Goal: Download file/media

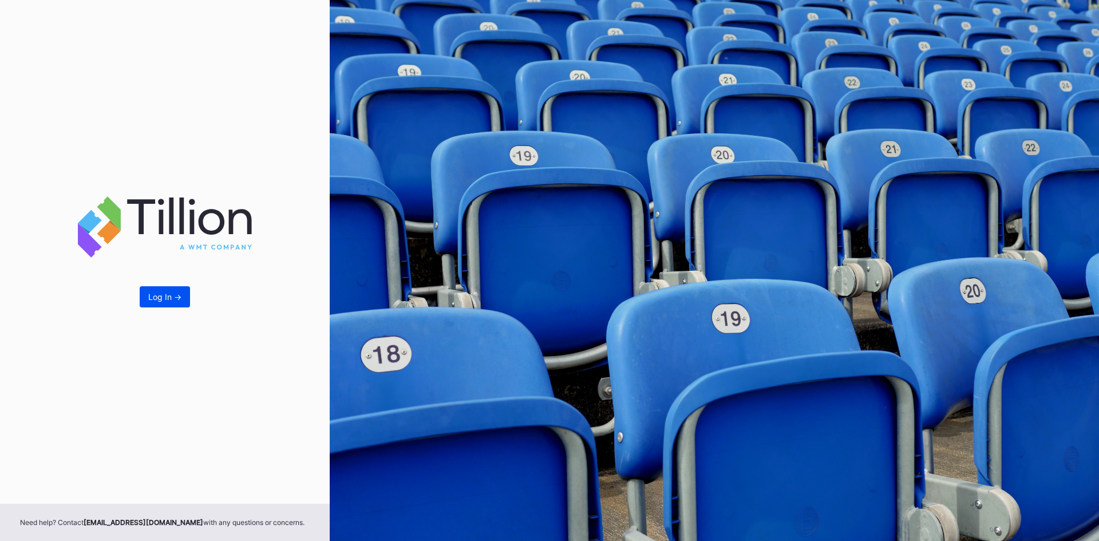
click at [148, 297] on div "Log In ->" at bounding box center [164, 297] width 33 height 10
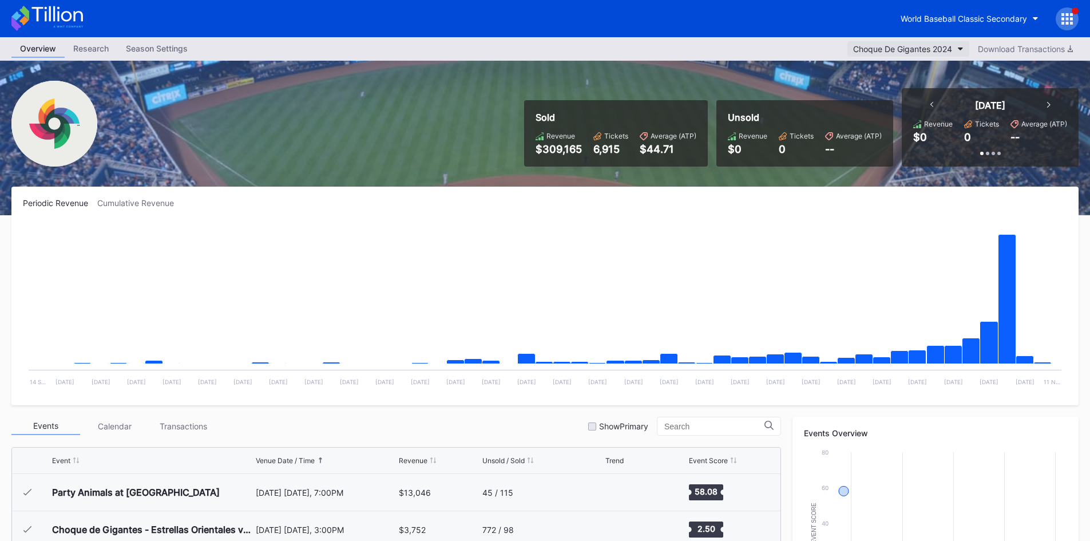
click at [959, 50] on icon "button" at bounding box center [961, 48] width 6 height 3
click at [1033, 18] on icon "button" at bounding box center [1036, 18] width 6 height 3
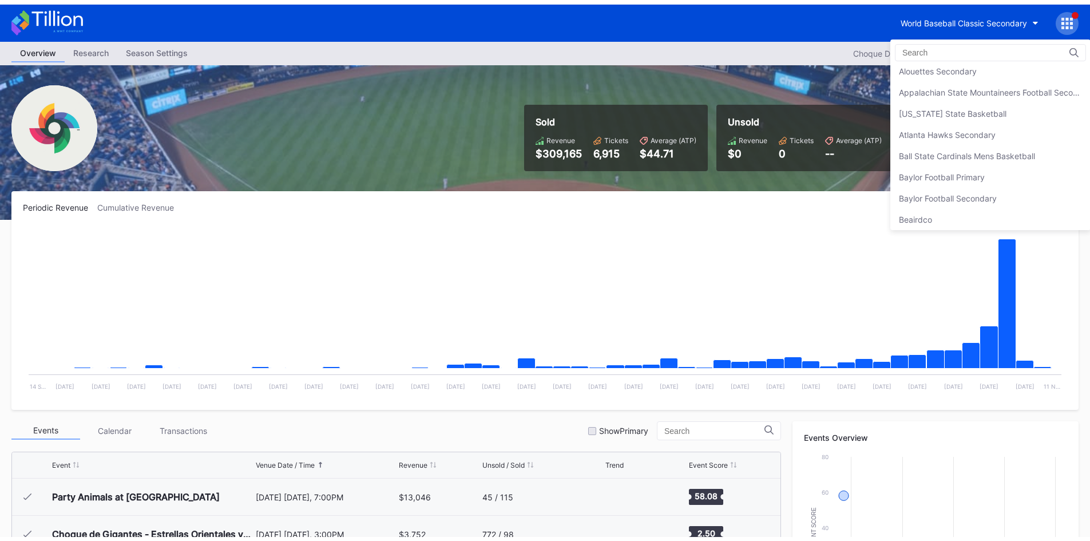
scroll to position [114, 0]
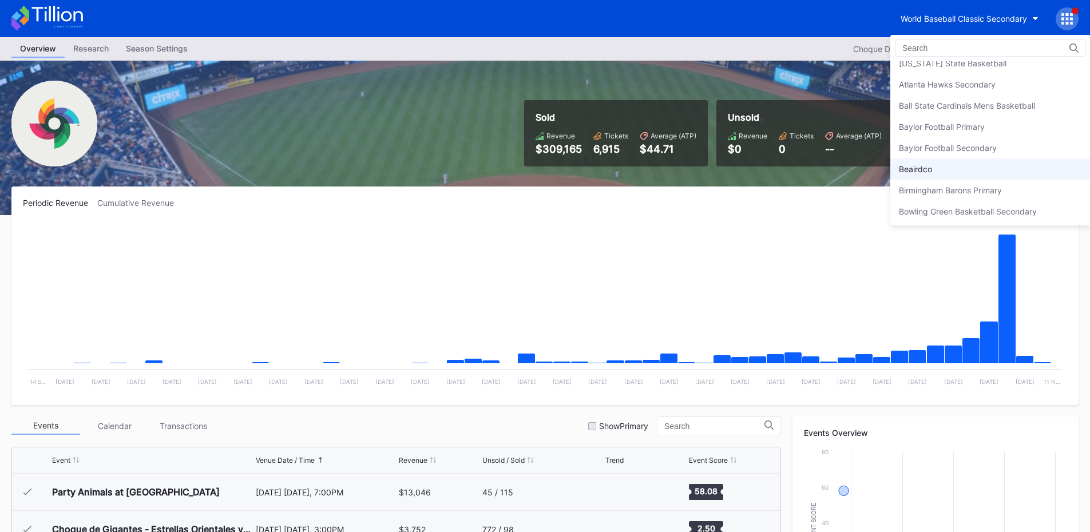
click at [912, 171] on div "Beairdco" at bounding box center [915, 169] width 33 height 10
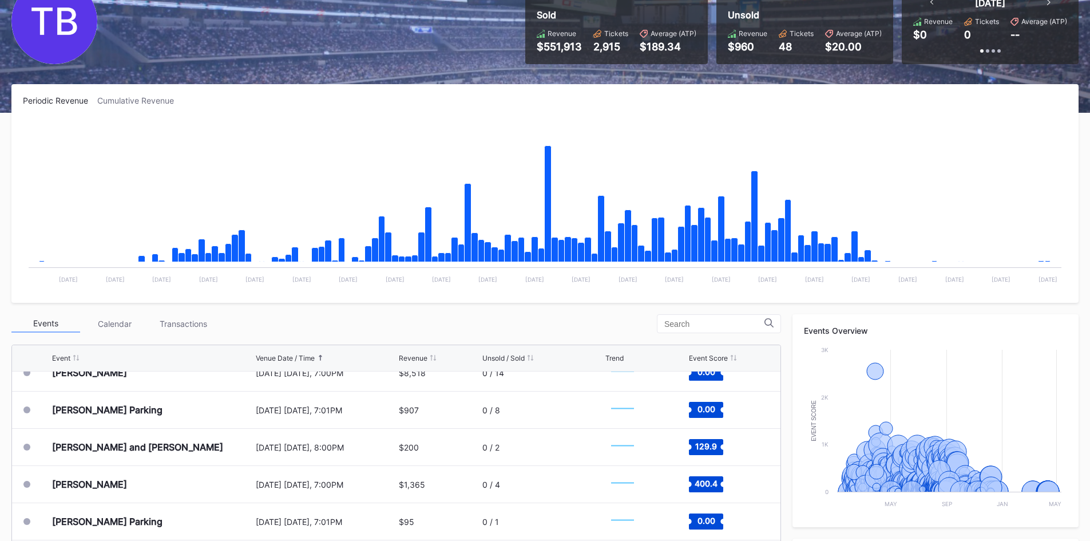
scroll to position [96, 0]
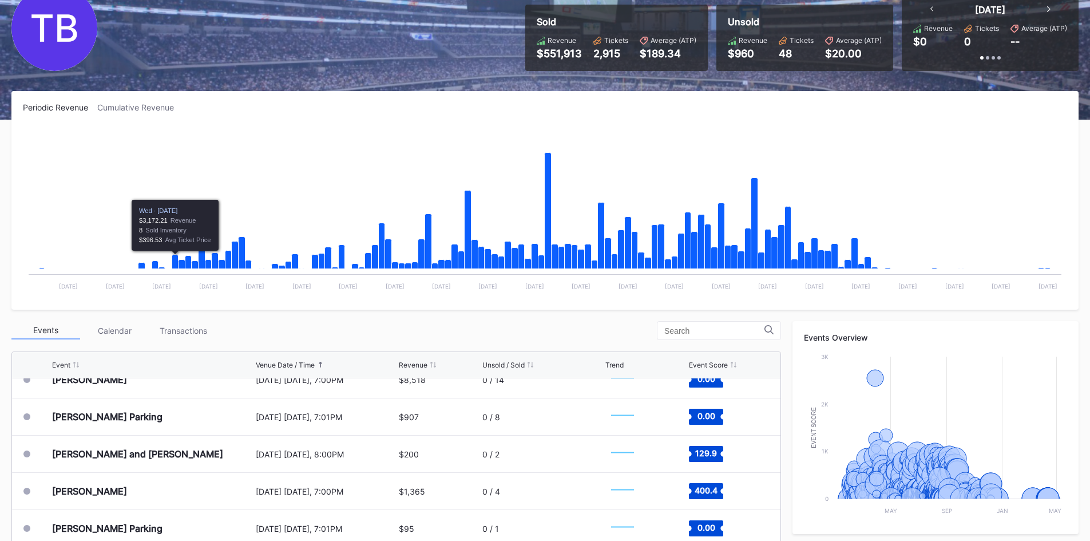
click at [192, 330] on div "Transactions" at bounding box center [183, 331] width 69 height 18
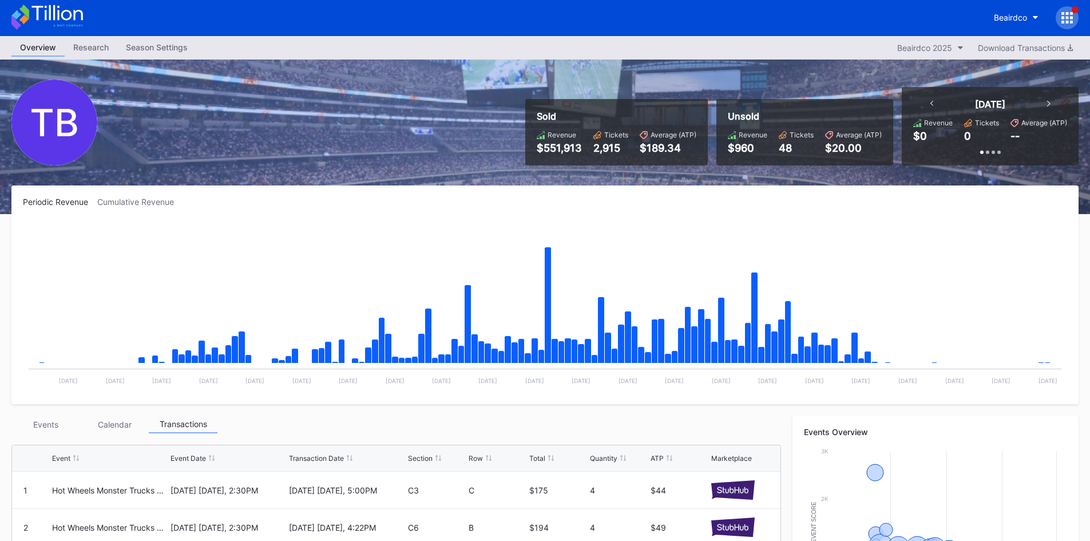
scroll to position [0, 0]
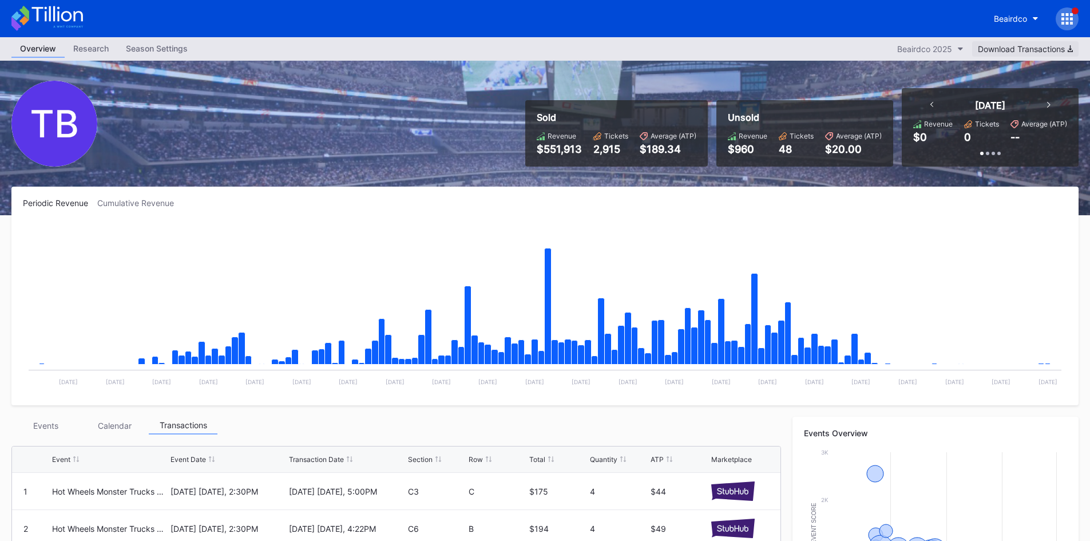
click at [1009, 50] on div "Download Transactions" at bounding box center [1025, 49] width 95 height 10
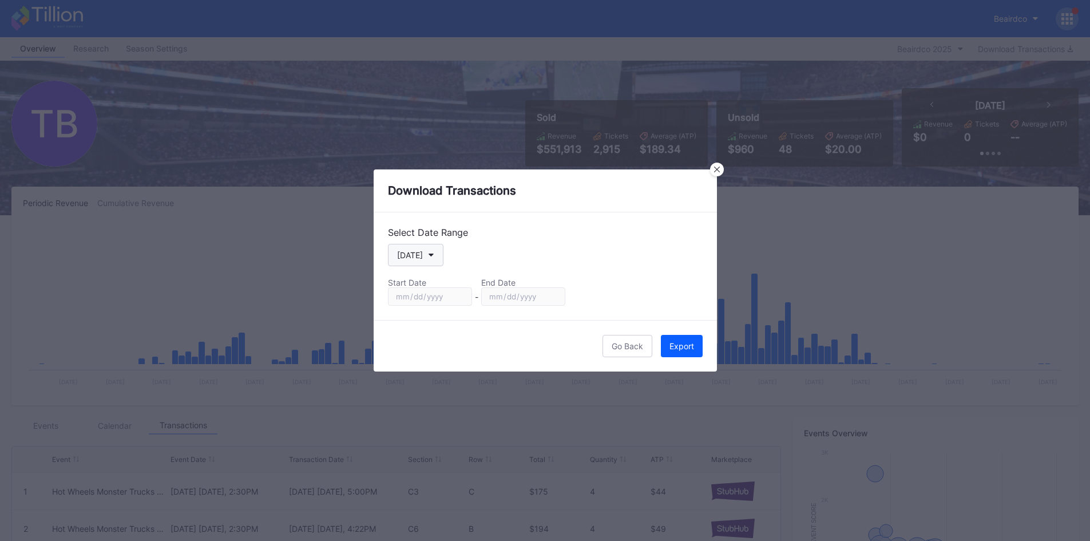
click at [418, 257] on div "[DATE]" at bounding box center [410, 255] width 26 height 10
click at [412, 373] on div "Season" at bounding box center [410, 372] width 27 height 10
type input "[DATE]"
click at [693, 347] on div "Export" at bounding box center [682, 346] width 25 height 10
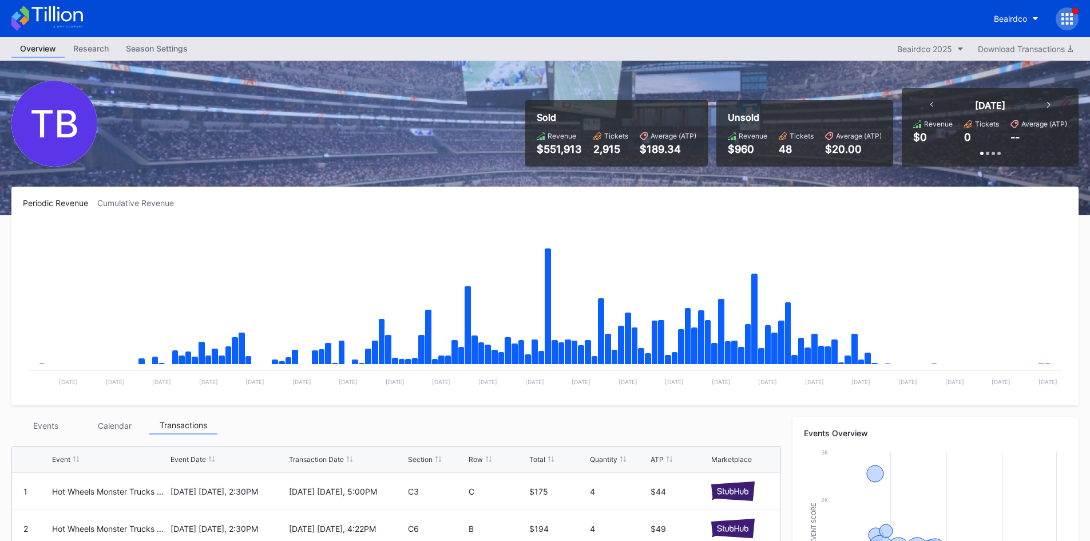
click at [757, 140] on div "Revenue" at bounding box center [753, 136] width 29 height 9
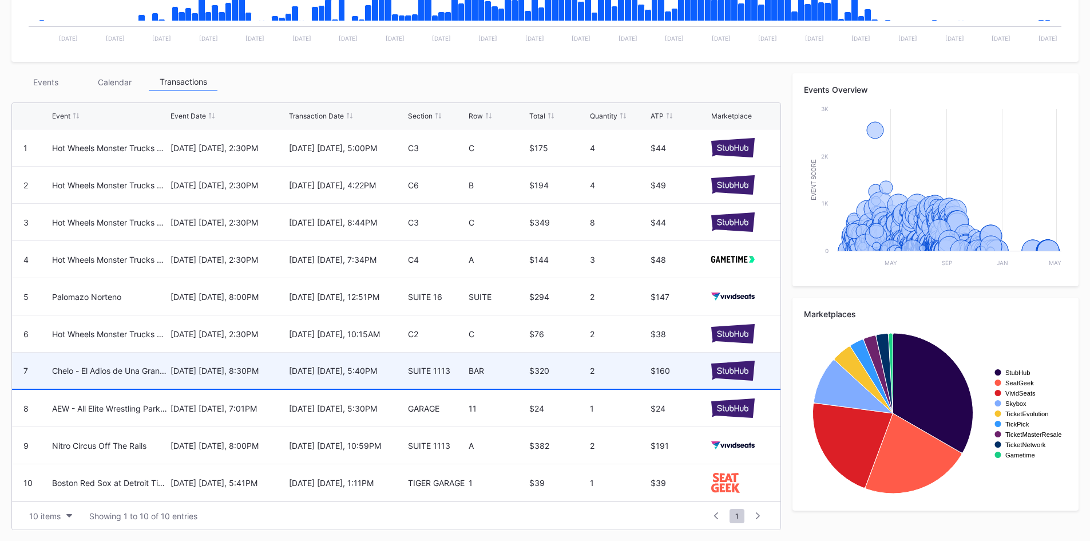
scroll to position [344, 0]
